Goal: Browse casually: Explore the website without a specific task or goal

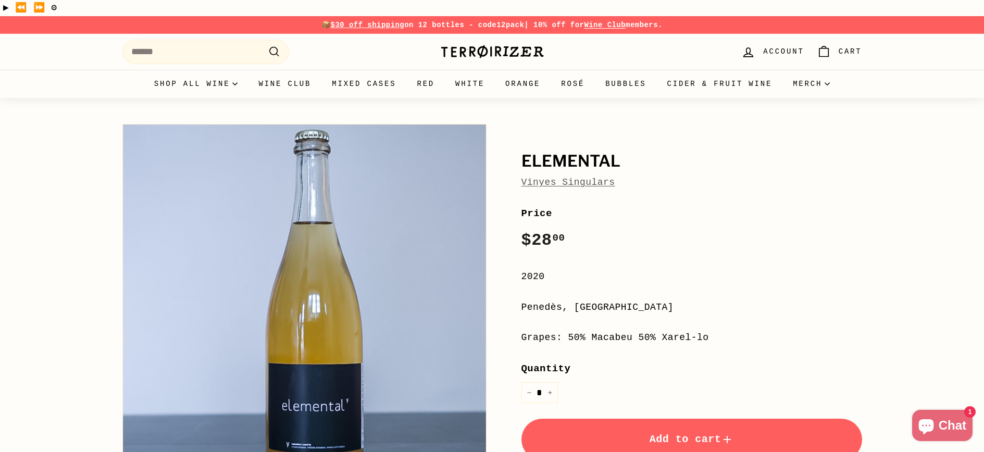
click at [583, 177] on link "Vinyes Singulars" at bounding box center [568, 182] width 94 height 10
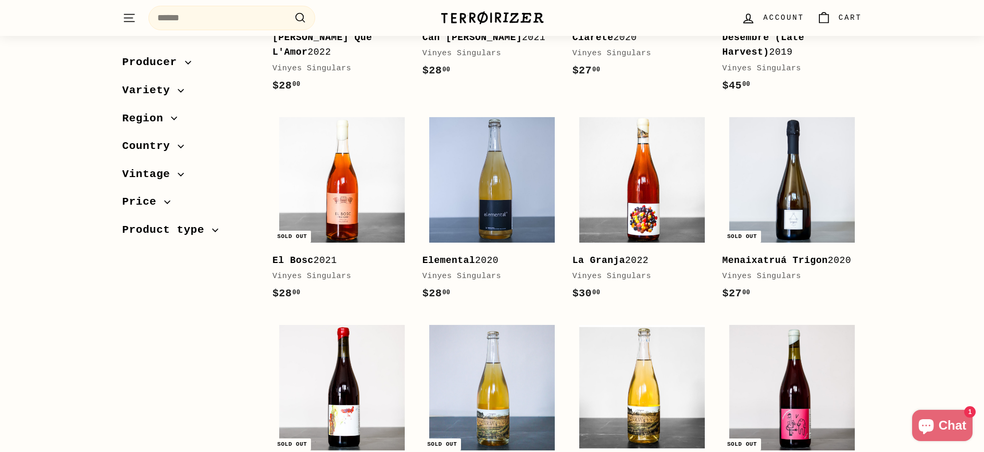
scroll to position [426, 0]
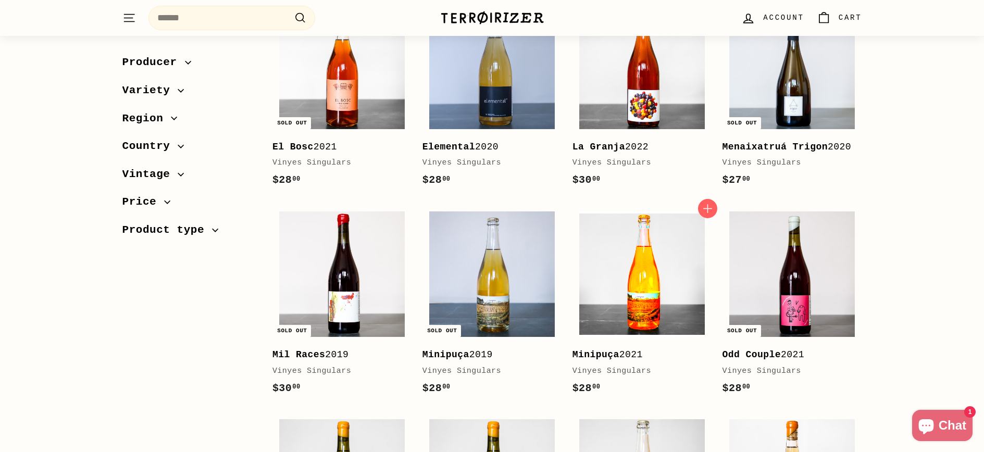
click at [648, 263] on img at bounding box center [642, 274] width 126 height 126
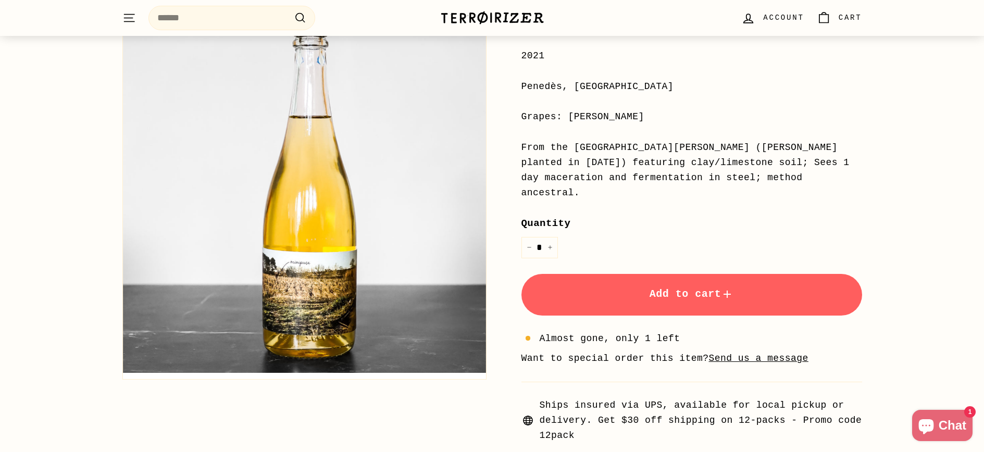
scroll to position [264, 0]
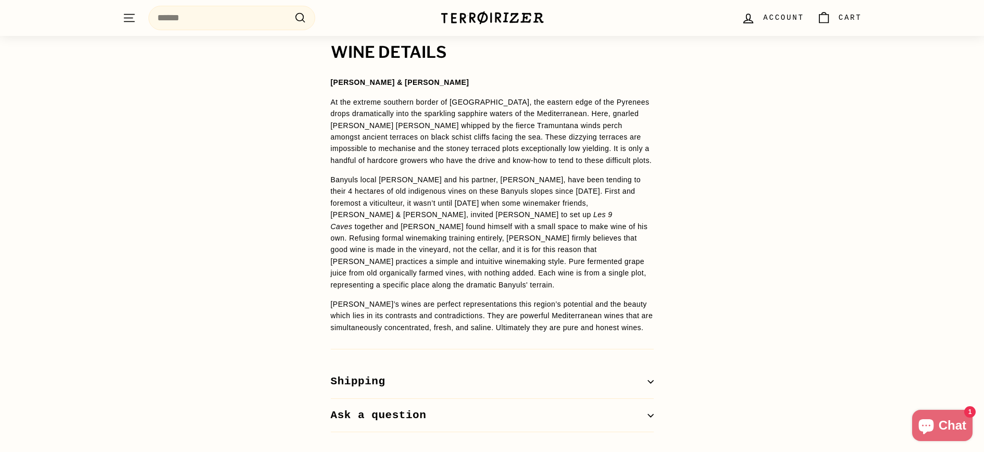
scroll to position [819, 0]
